Goal: Find specific page/section: Find specific page/section

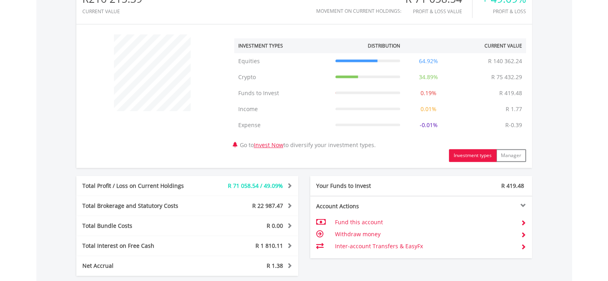
scroll to position [360, 0]
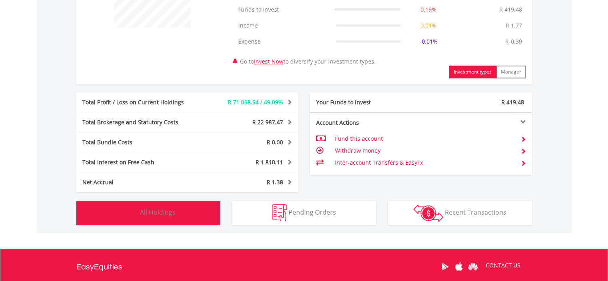
click at [154, 211] on span "All Holdings" at bounding box center [158, 212] width 36 height 9
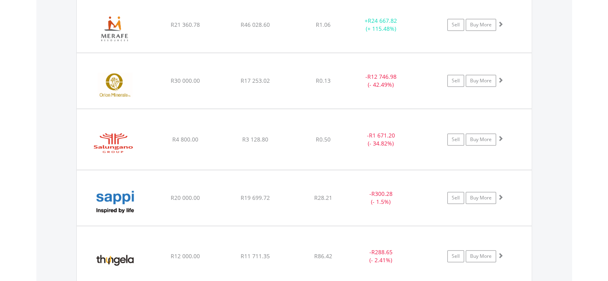
scroll to position [808, 0]
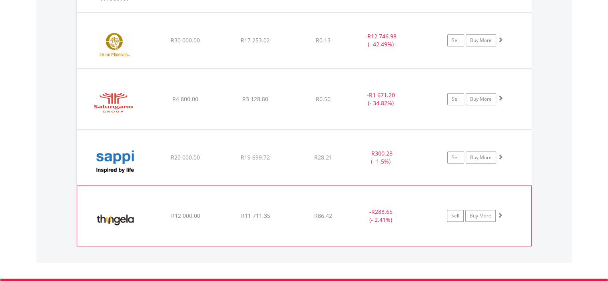
click at [498, 213] on span at bounding box center [500, 215] width 6 height 6
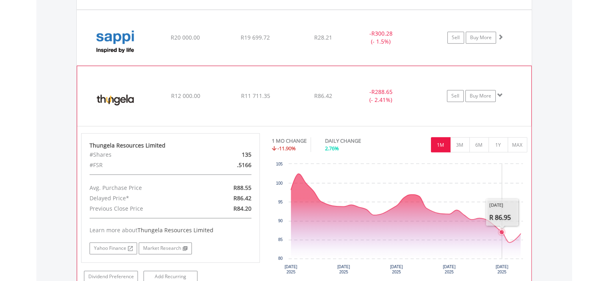
scroll to position [968, 0]
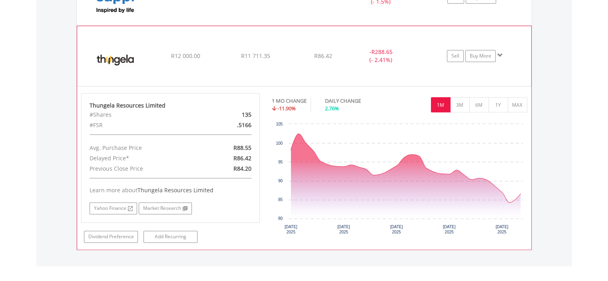
click at [501, 53] on span at bounding box center [500, 55] width 6 height 6
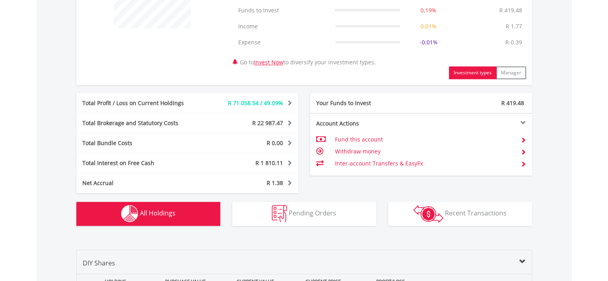
scroll to position [0, 0]
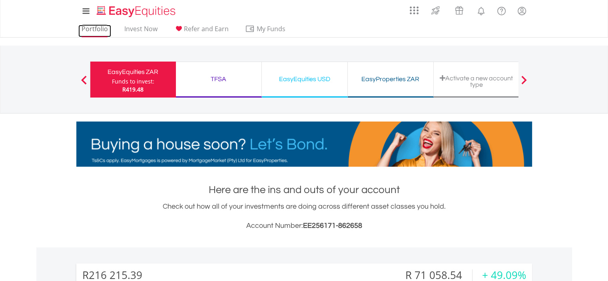
click at [98, 26] on link "Portfolio" at bounding box center [94, 31] width 33 height 12
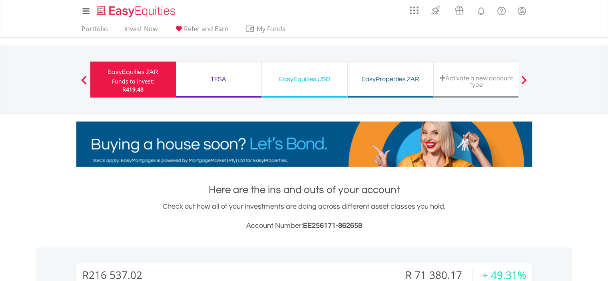
scroll to position [77, 152]
click at [90, 30] on link "Portfolio" at bounding box center [94, 31] width 33 height 12
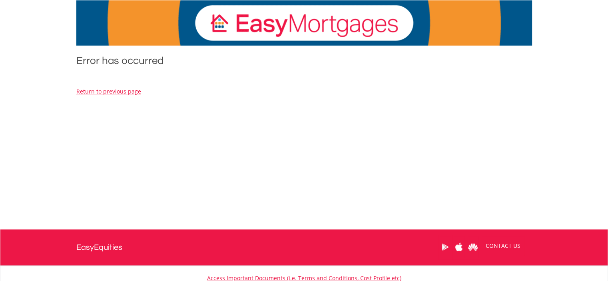
scroll to position [24, 0]
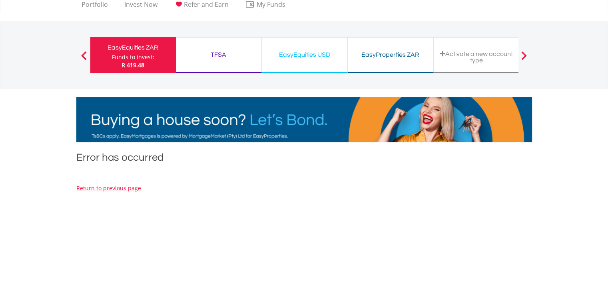
click at [115, 192] on div "Error has occurred Return to previous page Price is based on previous day's clo…" at bounding box center [304, 230] width 468 height 160
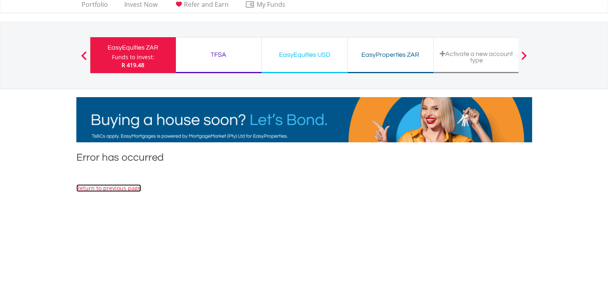
click at [115, 188] on link "Return to previous page" at bounding box center [108, 188] width 65 height 8
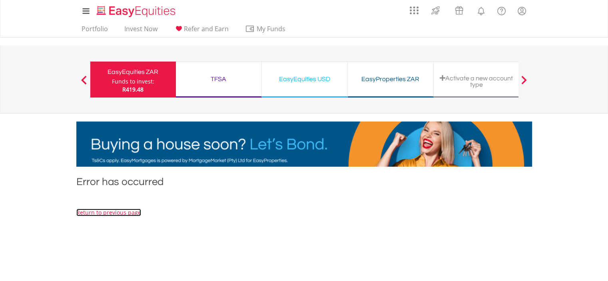
click at [103, 213] on link "Return to previous page" at bounding box center [108, 213] width 65 height 8
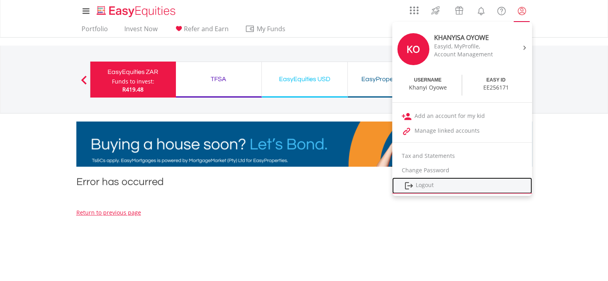
click at [437, 184] on link "Logout" at bounding box center [462, 186] width 140 height 16
